Goal: Task Accomplishment & Management: Use online tool/utility

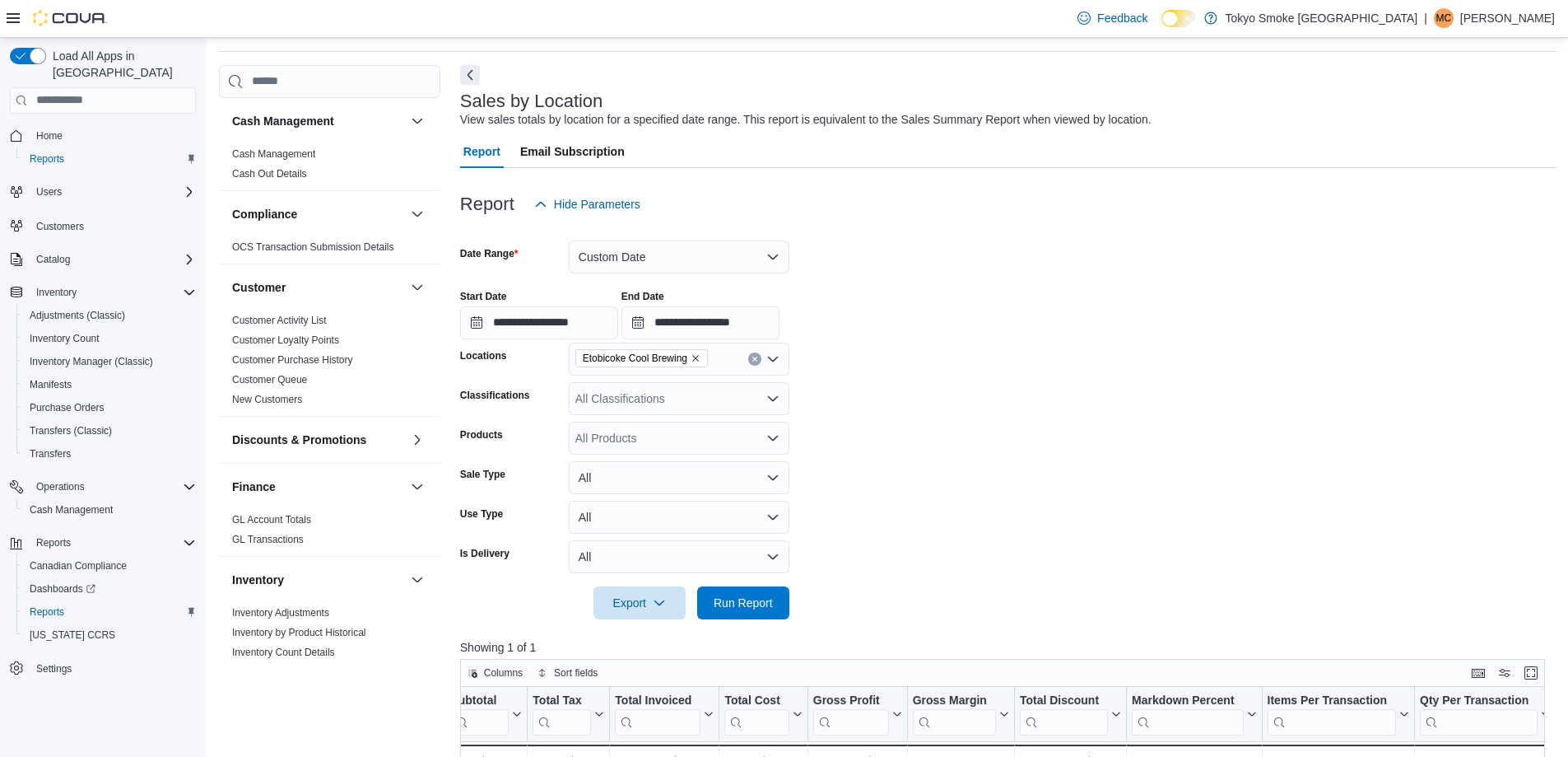
scroll to position [82, 0]
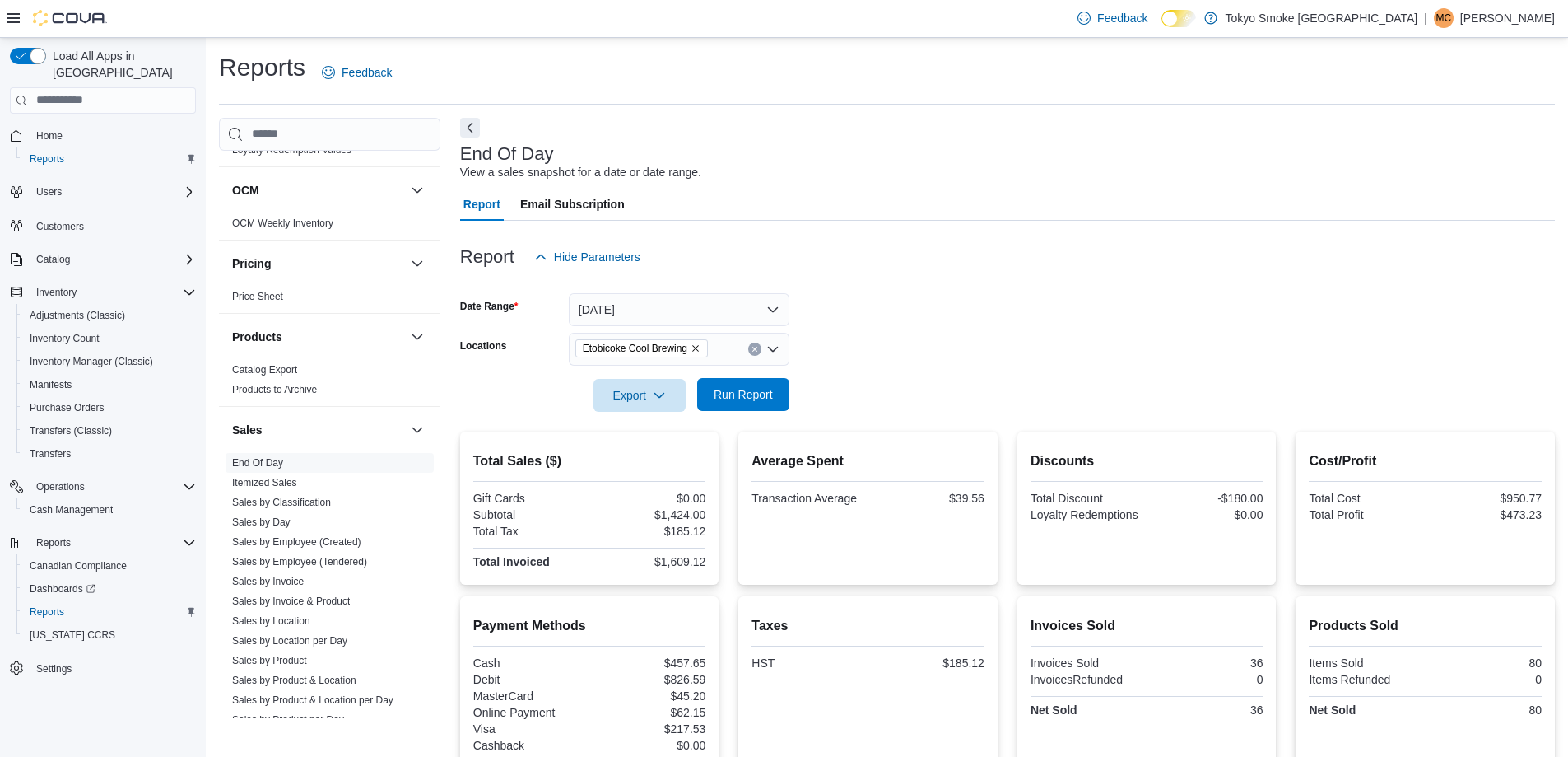
click at [733, 392] on span "Run Report" at bounding box center [742, 395] width 59 height 17
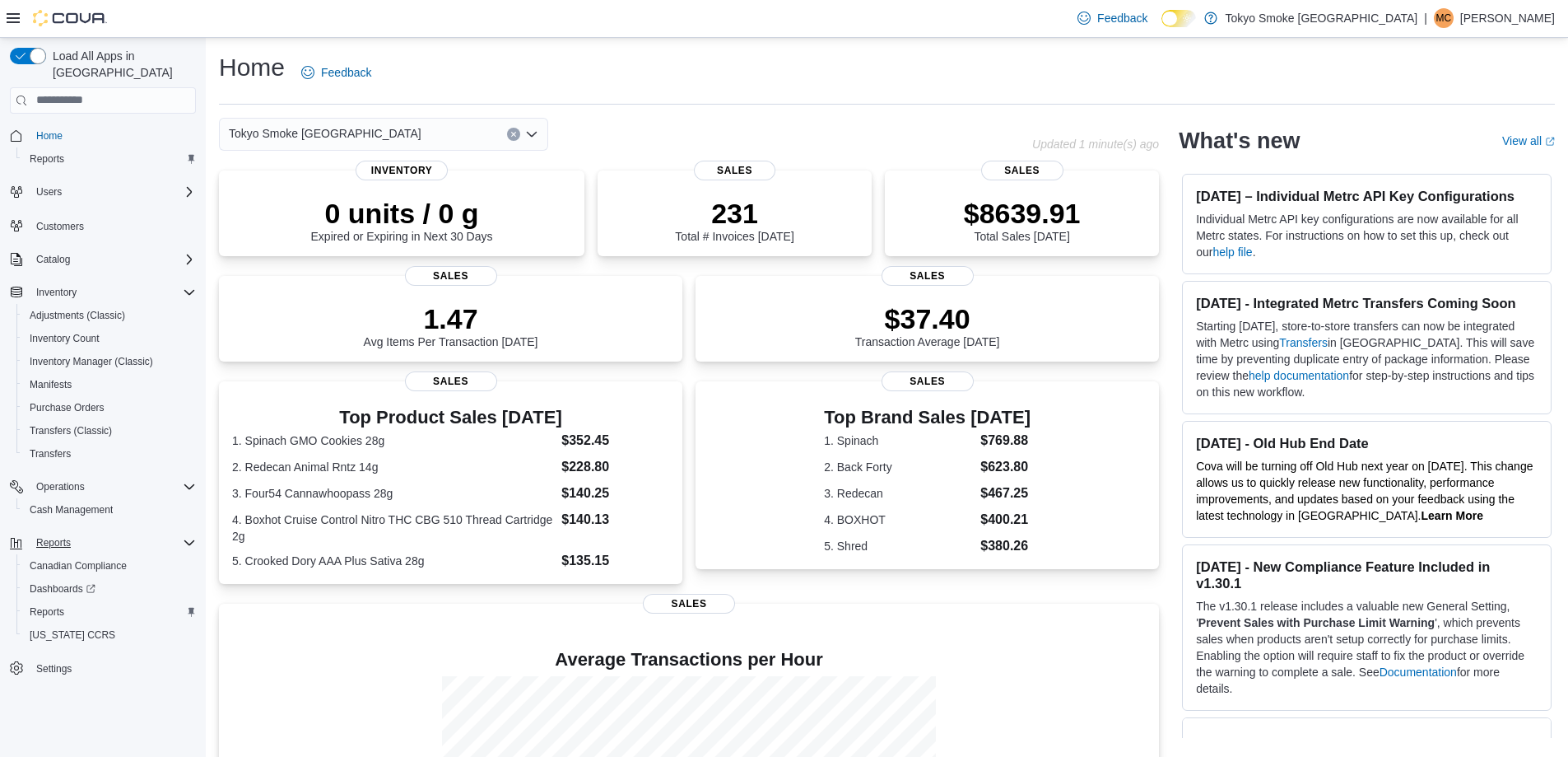
click at [114, 533] on div "Reports" at bounding box center [113, 543] width 166 height 20
click at [86, 533] on div "Reports" at bounding box center [113, 543] width 166 height 20
click at [58, 605] on span "Reports" at bounding box center [47, 612] width 35 height 13
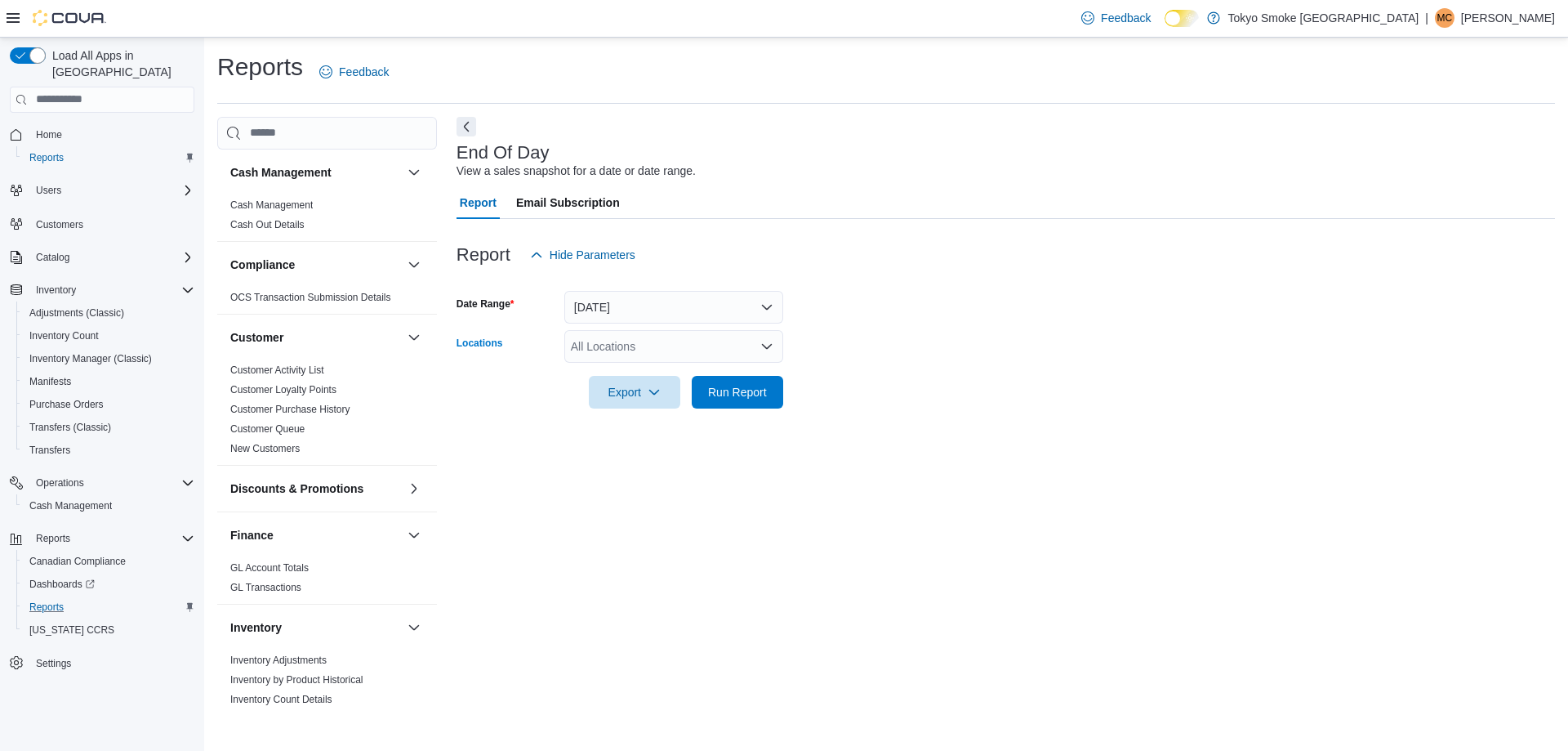
click at [669, 354] on div "All Locations" at bounding box center [673, 347] width 219 height 33
type input "***"
click at [689, 374] on span "Etobicoke Cool Brewing" at bounding box center [660, 374] width 121 height 17
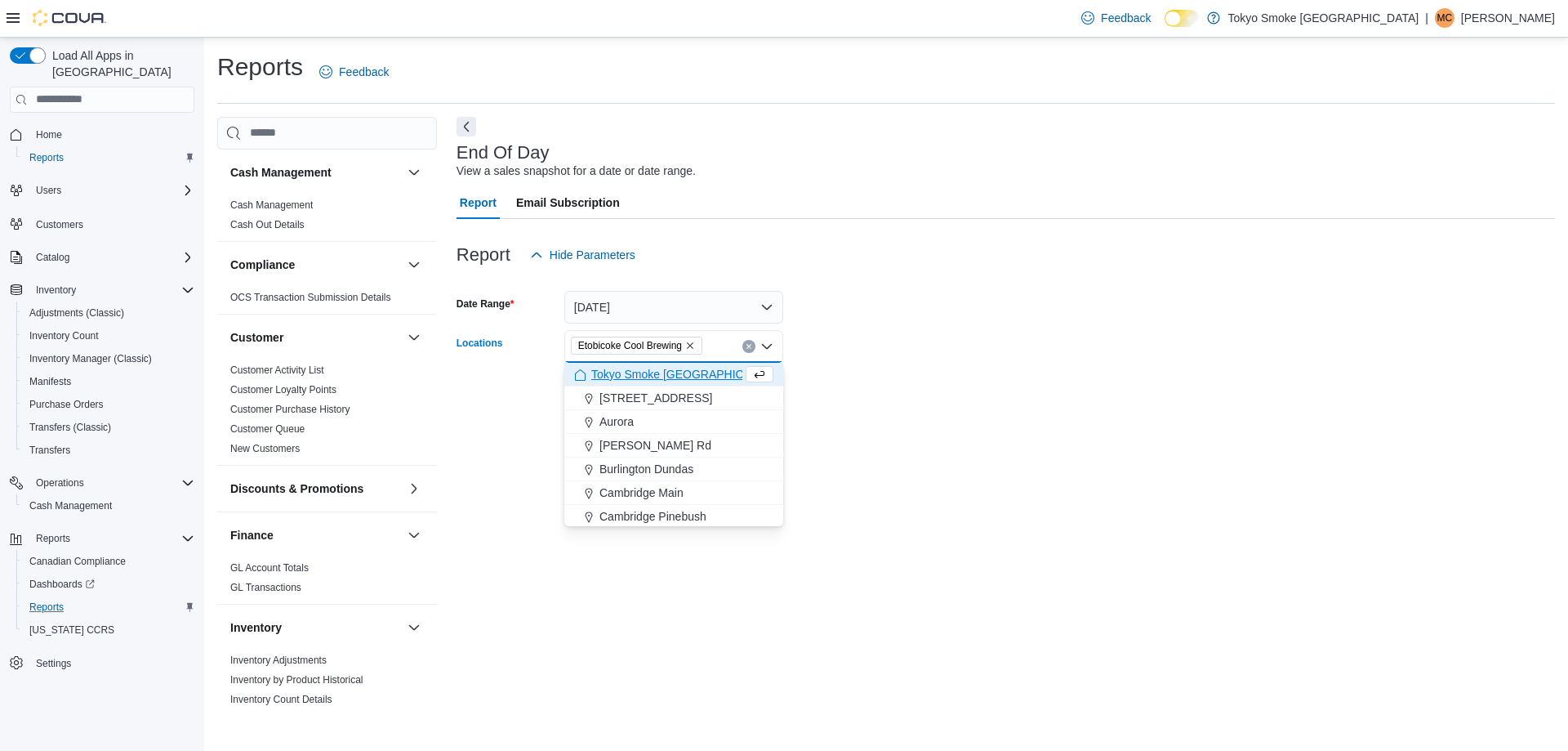
click at [874, 392] on form "Date Range [DATE] Locations [GEOGRAPHIC_DATA] Cool Brewing Combo box. Selected.…" at bounding box center [1006, 340] width 1098 height 137
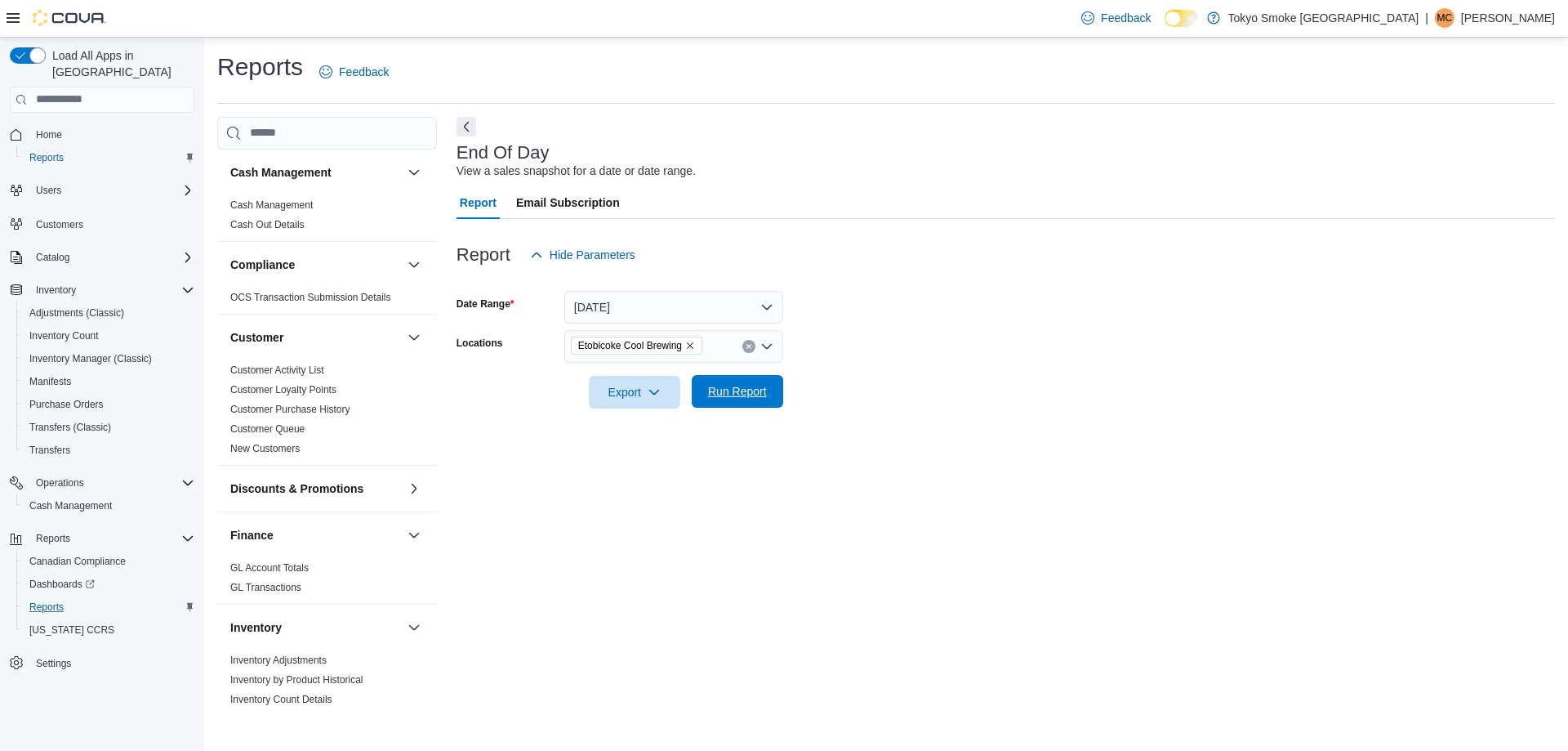
click at [738, 402] on span "Run Report" at bounding box center [737, 392] width 72 height 33
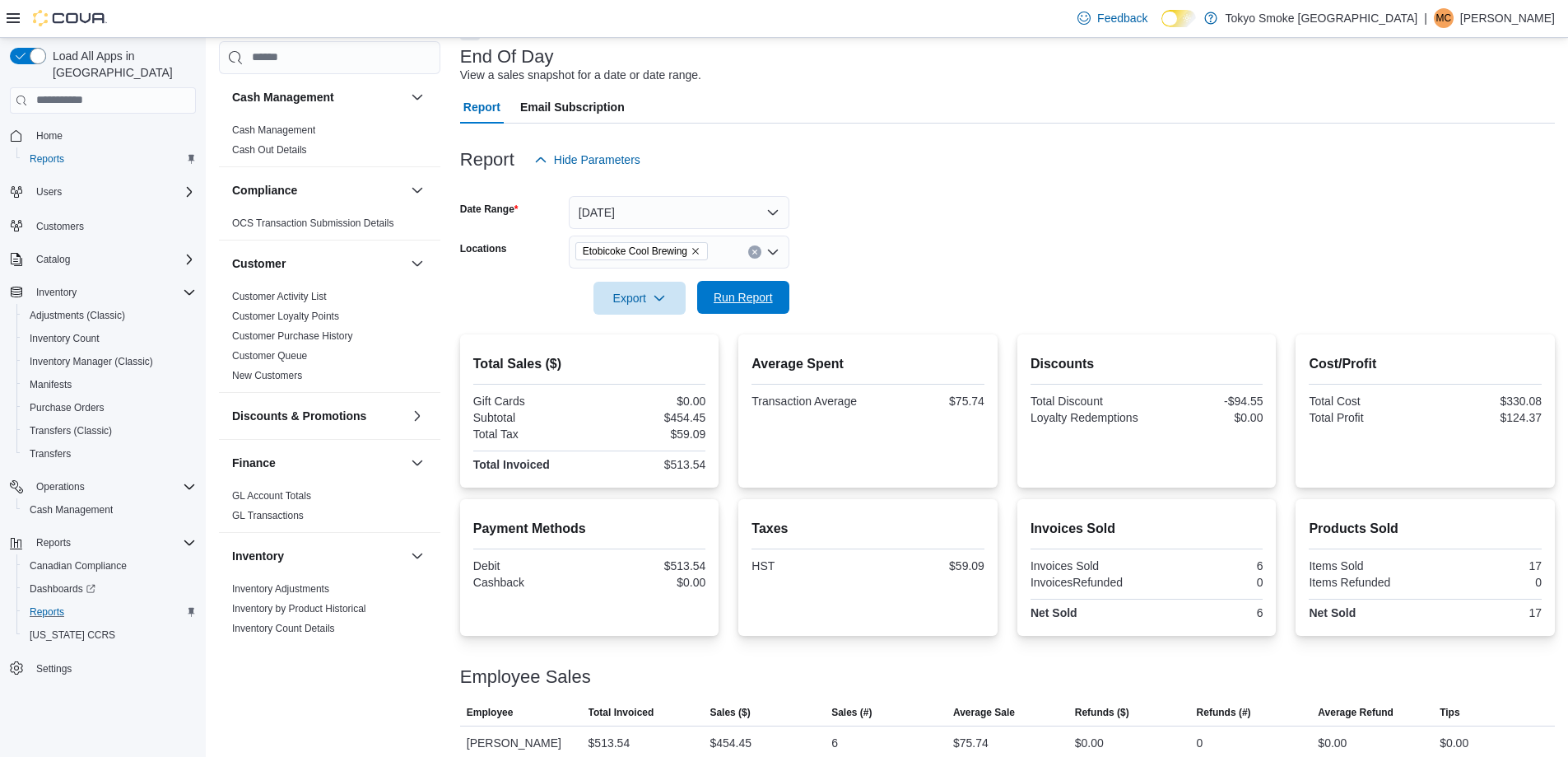
scroll to position [113, 0]
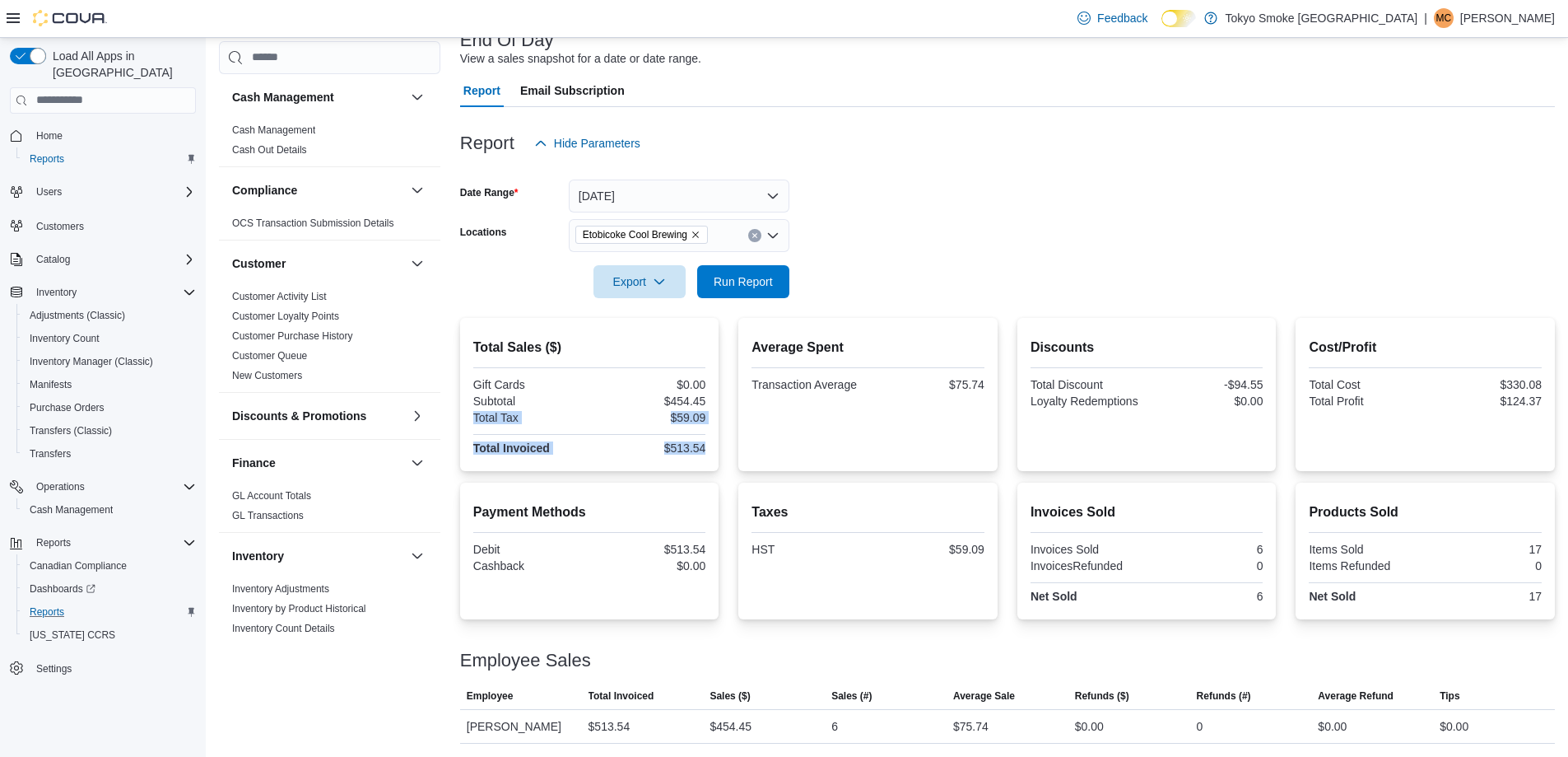
drag, startPoint x: 673, startPoint y: 411, endPoint x: 697, endPoint y: 465, distance: 59.1
click at [697, 465] on div "Total Sales ($) Gift Cards $0.00 Subtotal $454.45 Total Tax $59.09 Total Invoic…" at bounding box center [590, 395] width 260 height 153
drag, startPoint x: 841, startPoint y: 387, endPoint x: 862, endPoint y: 396, distance: 22.8
click at [862, 396] on div "Average Spent Transaction Average $75.74" at bounding box center [868, 395] width 233 height 127
click at [925, 411] on div "Average Spent Transaction Average $75.74" at bounding box center [868, 395] width 233 height 127
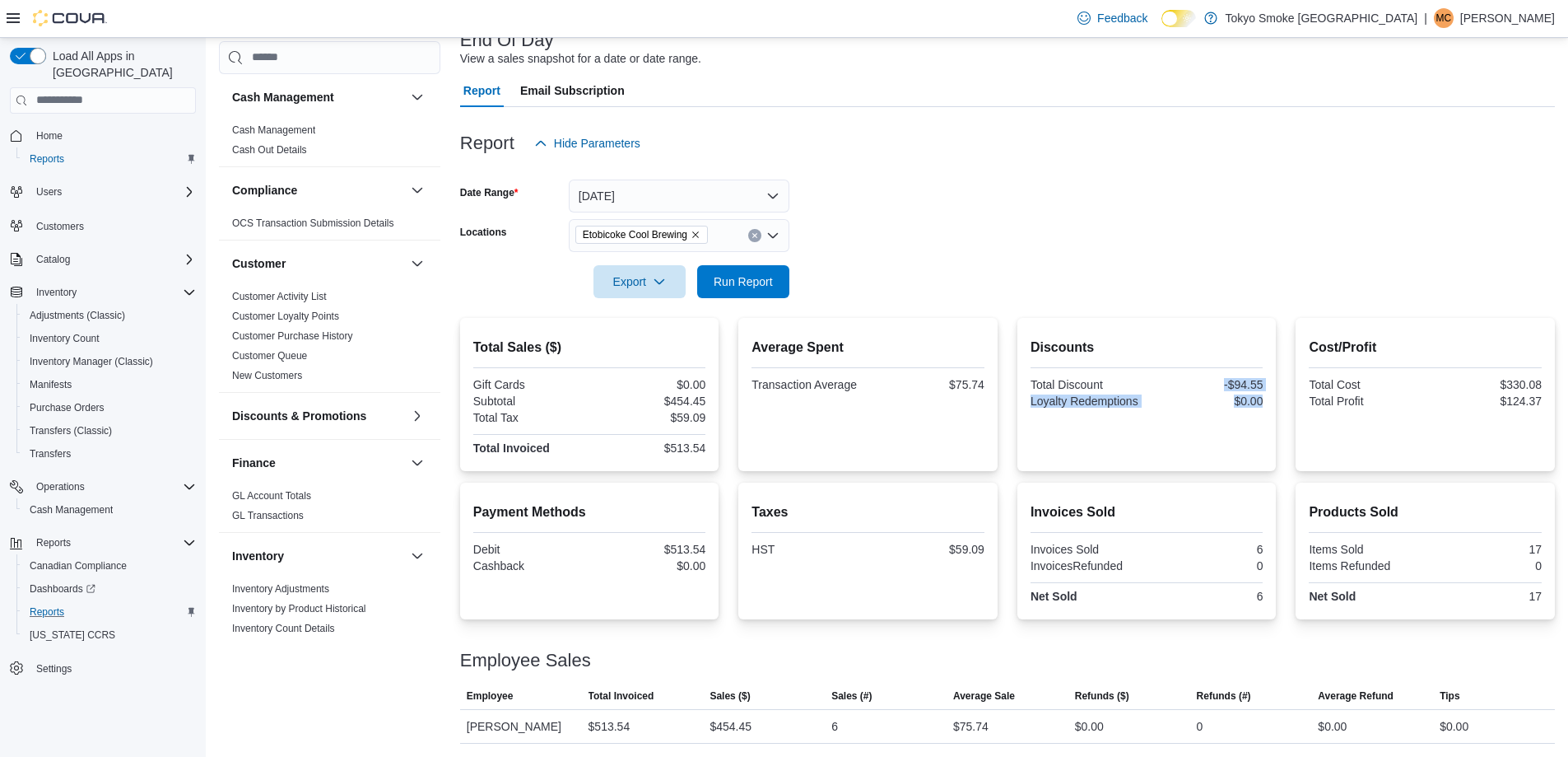
drag, startPoint x: 1134, startPoint y: 390, endPoint x: 1139, endPoint y: 418, distance: 28.4
click at [1139, 417] on div "Discounts Total Discount -$94.55 Loyalty Redemptions $0.00" at bounding box center [1147, 395] width 233 height 127
click at [1251, 446] on div "Discounts Total Discount -$94.55 Loyalty Redemptions $0.00" at bounding box center [1147, 395] width 233 height 127
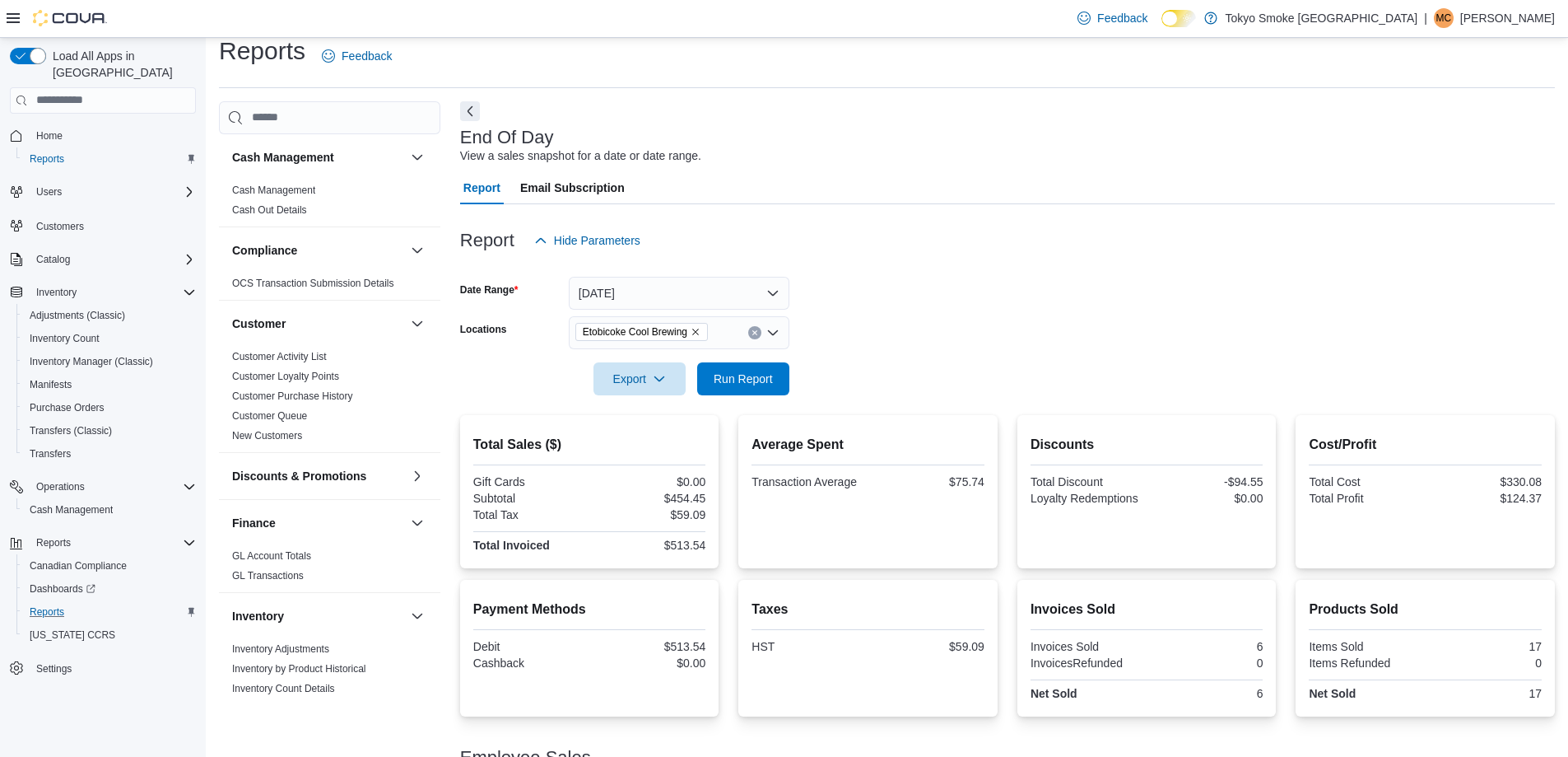
scroll to position [0, 0]
